Goal: Find specific page/section: Find specific page/section

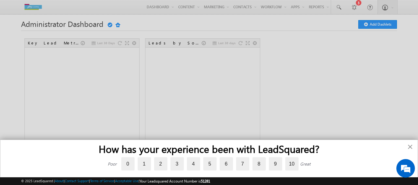
click at [411, 147] on button "×" at bounding box center [410, 147] width 6 height 10
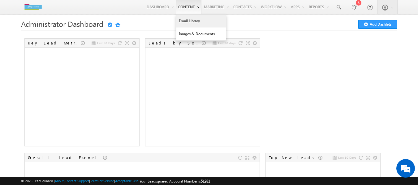
drag, startPoint x: 183, startPoint y: 20, endPoint x: 204, endPoint y: 26, distance: 21.5
click at [183, 20] on link "Email Library" at bounding box center [200, 21] width 49 height 13
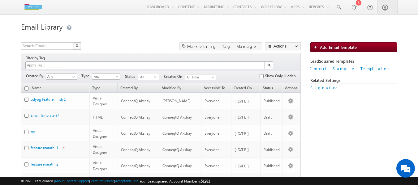
click at [63, 63] on input at bounding box center [44, 65] width 37 height 5
type input "s"
type input "cross"
click at [63, 63] on input at bounding box center [44, 65] width 37 height 5
type input "cross"
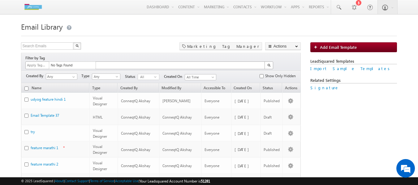
click at [101, 62] on div "1 result is available, use up and down arrow keys to navigate. Clear All" at bounding box center [145, 65] width 239 height 7
click at [63, 63] on input at bounding box center [44, 65] width 37 height 5
type input "cross"
click at [270, 64] on img at bounding box center [268, 65] width 3 height 3
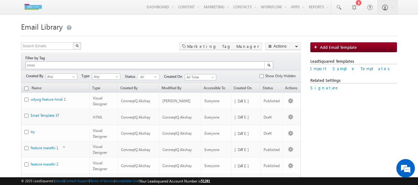
click at [270, 64] on img at bounding box center [268, 65] width 3 height 3
click at [129, 26] on h1 "Email Library" at bounding box center [209, 26] width 376 height 12
click at [58, 63] on input at bounding box center [44, 65] width 37 height 5
type input "cross"
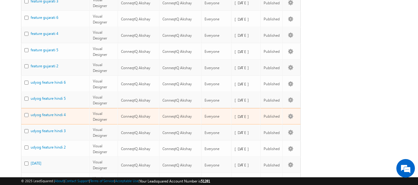
scroll to position [340, 0]
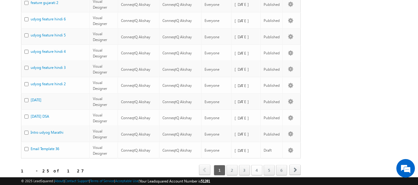
click at [257, 165] on link "4" at bounding box center [256, 170] width 11 height 11
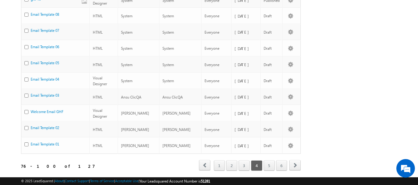
scroll to position [335, 0]
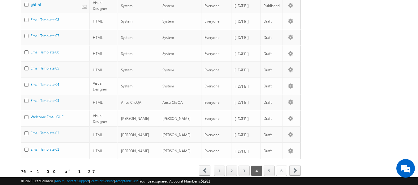
click at [282, 166] on link "6" at bounding box center [281, 171] width 11 height 11
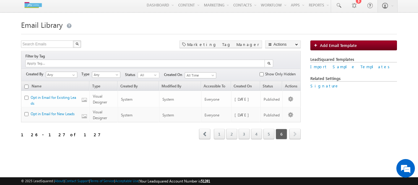
scroll to position [0, 0]
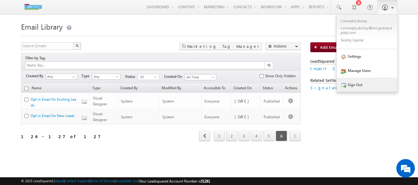
drag, startPoint x: 353, startPoint y: 86, endPoint x: 363, endPoint y: 86, distance: 9.6
click at [353, 86] on link "Sign Out" at bounding box center [366, 85] width 61 height 14
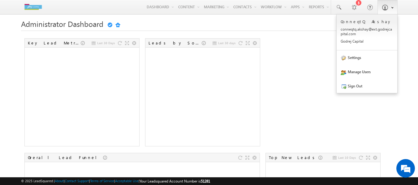
click at [390, 8] on span at bounding box center [391, 7] width 4 height 5
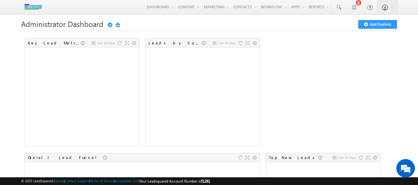
click at [290, 29] on div at bounding box center [209, 29] width 376 height 3
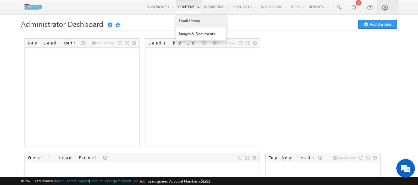
click at [186, 22] on link "Email Library" at bounding box center [200, 21] width 49 height 13
